Goal: Task Accomplishment & Management: Manage account settings

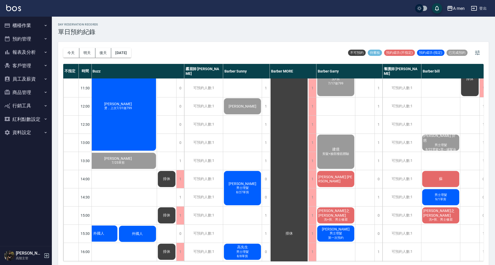
scroll to position [34, 98]
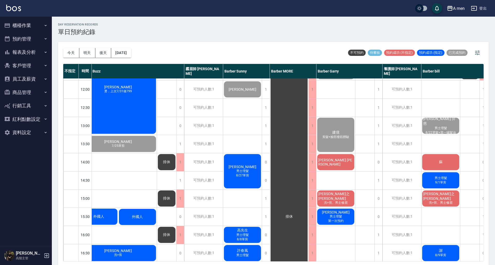
click at [328, 190] on div "楊程之 Justin 洗+剪、男士修眉" at bounding box center [336, 198] width 39 height 18
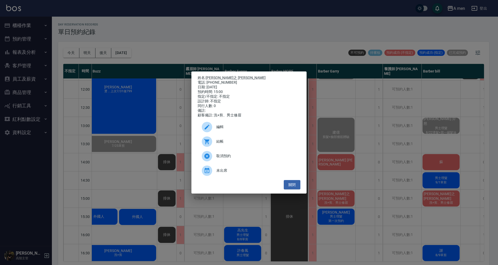
click at [302, 186] on div "姓名: 楊程之 Justin 電話: 0965359682 日期: 2025/09/12 預約時間: 15:00 指定/不指定: 不指定 設計師: 不指定 同…" at bounding box center [248, 132] width 115 height 122
drag, startPoint x: 443, startPoint y: 201, endPoint x: 437, endPoint y: 201, distance: 6.2
click at [441, 201] on div "姓名: 楊程之 Justin 電話: 0965359682 日期: 2025/09/12 預約時間: 15:00 指定/不指定: 不指定 設計師: 不指定 同…" at bounding box center [249, 132] width 498 height 265
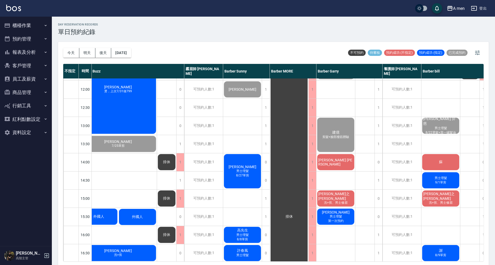
click at [452, 195] on span "[PERSON_NAME]之 [PERSON_NAME]" at bounding box center [441, 195] width 37 height 9
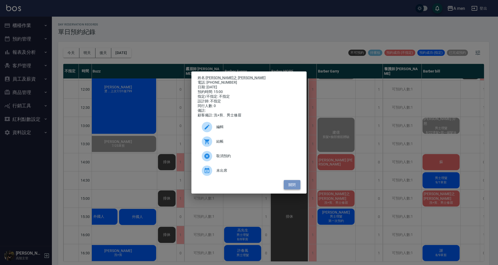
click at [293, 184] on button "關閉" at bounding box center [292, 185] width 17 height 10
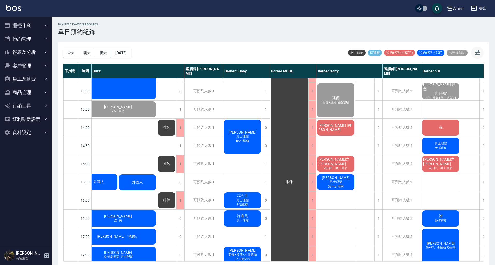
click at [477, 49] on button "button" at bounding box center [478, 52] width 12 height 12
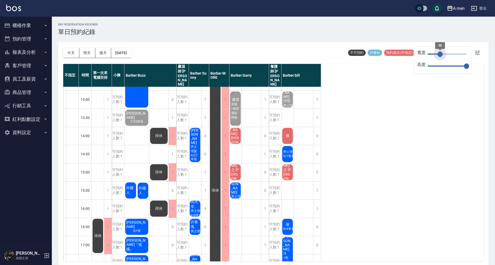
scroll to position [69, 0]
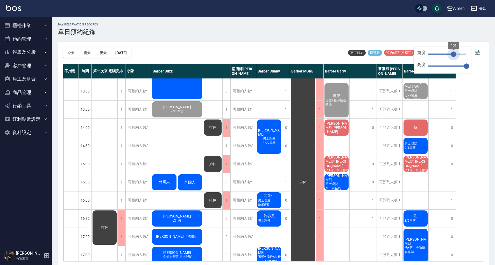
drag, startPoint x: 441, startPoint y: 54, endPoint x: 454, endPoint y: 54, distance: 13.0
click at [454, 54] on span "100" at bounding box center [453, 53] width 5 height 5
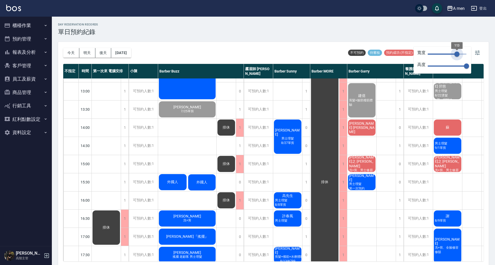
type input "116"
click at [458, 53] on span "113" at bounding box center [457, 53] width 5 height 5
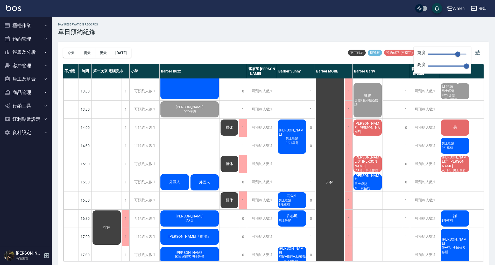
click at [293, 167] on div "闕銘仁 男士理髮 8/12單剪 劉先生 孫承昌 男士理髮 8/27單剪 高先生 男士理髮 8/8單剪 許春風 男士理髮 Chris Huang 剪髮+撥筋+水…" at bounding box center [292, 236] width 30 height 454
click at [290, 108] on div "闕銘仁 男士理髮 8/12單剪 劉先生 孫承昌 男士理髮 8/27單剪 高先生 男士理髮 8/8單剪 許春風 男士理髮 Chris Huang 剪髮+撥筋+水…" at bounding box center [292, 236] width 30 height 454
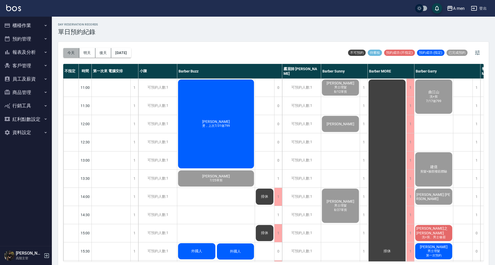
click at [72, 56] on button "今天" at bounding box center [71, 53] width 16 height 10
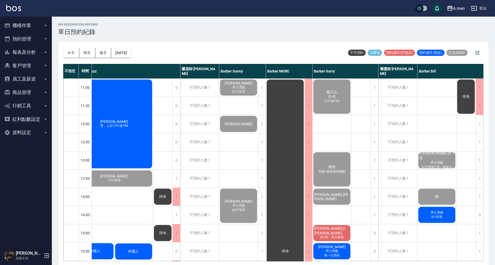
scroll to position [0, 105]
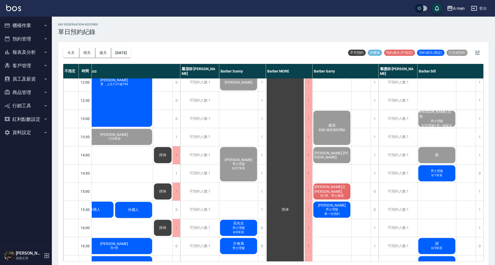
scroll to position [69, 105]
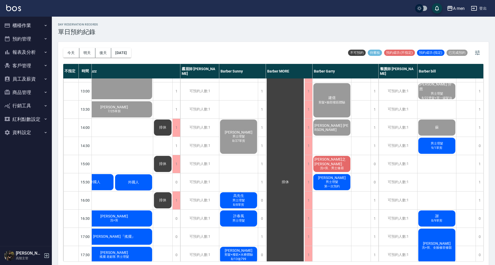
click at [26, 39] on button "預約管理" at bounding box center [26, 38] width 48 height 13
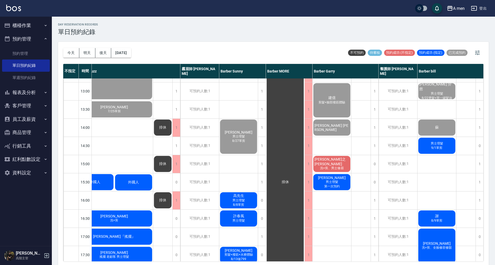
click at [31, 93] on button "報表及分析" at bounding box center [26, 92] width 48 height 13
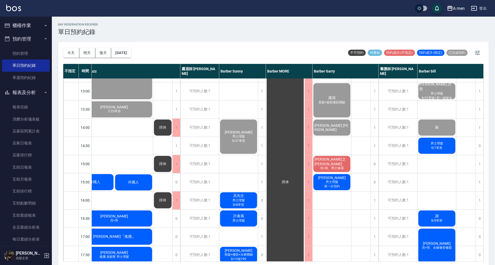
click at [399, 31] on div "day Reservation records 單日預約紀錄" at bounding box center [273, 29] width 431 height 13
drag, startPoint x: 354, startPoint y: 124, endPoint x: 357, endPoint y: 123, distance: 3.3
click at [355, 124] on div "排休" at bounding box center [361, 236] width 19 height 454
click at [477, 264] on html "A men 登出 櫃檯作業 打帳單 帳單列表 營業儀表板 現金收支登錄 高階收支登錄 材料自購登錄 每日結帳 排班表 現場電腦打卡 掃碼打卡 預約管理 預約管…" at bounding box center [247, 133] width 495 height 266
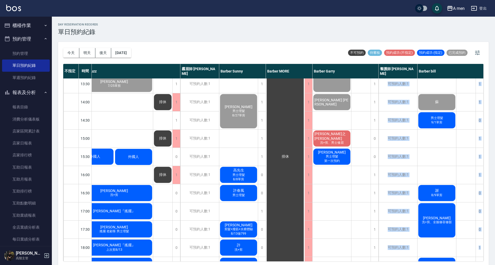
scroll to position [108, 105]
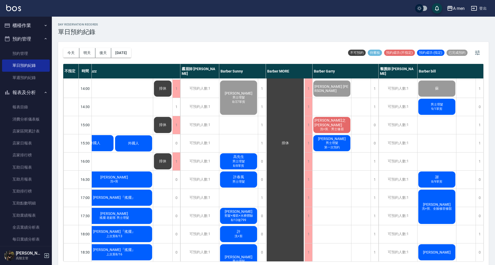
click at [359, 122] on div "排休" at bounding box center [361, 197] width 19 height 454
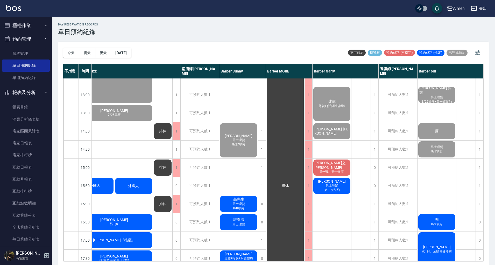
scroll to position [69, 105]
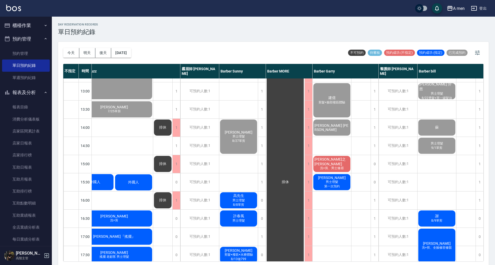
drag, startPoint x: 434, startPoint y: 164, endPoint x: 431, endPoint y: 163, distance: 3.5
click at [434, 164] on div "[PERSON_NAME]慈 男士理髮 8/22燙髮+買一罐髮油 蘇 男士理髮 9/1單剪 謝 8/9單剪 [PERSON_NAME] 洗+剪、全臉修容修鬍 …" at bounding box center [437, 236] width 39 height 454
click at [412, 30] on div "day Reservation records 單日預約紀錄" at bounding box center [273, 29] width 431 height 13
click at [436, 171] on div "[PERSON_NAME]慈 男士理髮 8/22燙髮+買一罐髮油 蘇 男士理髮 9/1單剪 謝 8/9單剪 [PERSON_NAME] 洗+剪、全臉修容修鬍 …" at bounding box center [437, 236] width 39 height 454
